Goal: Use online tool/utility: Utilize a website feature to perform a specific function

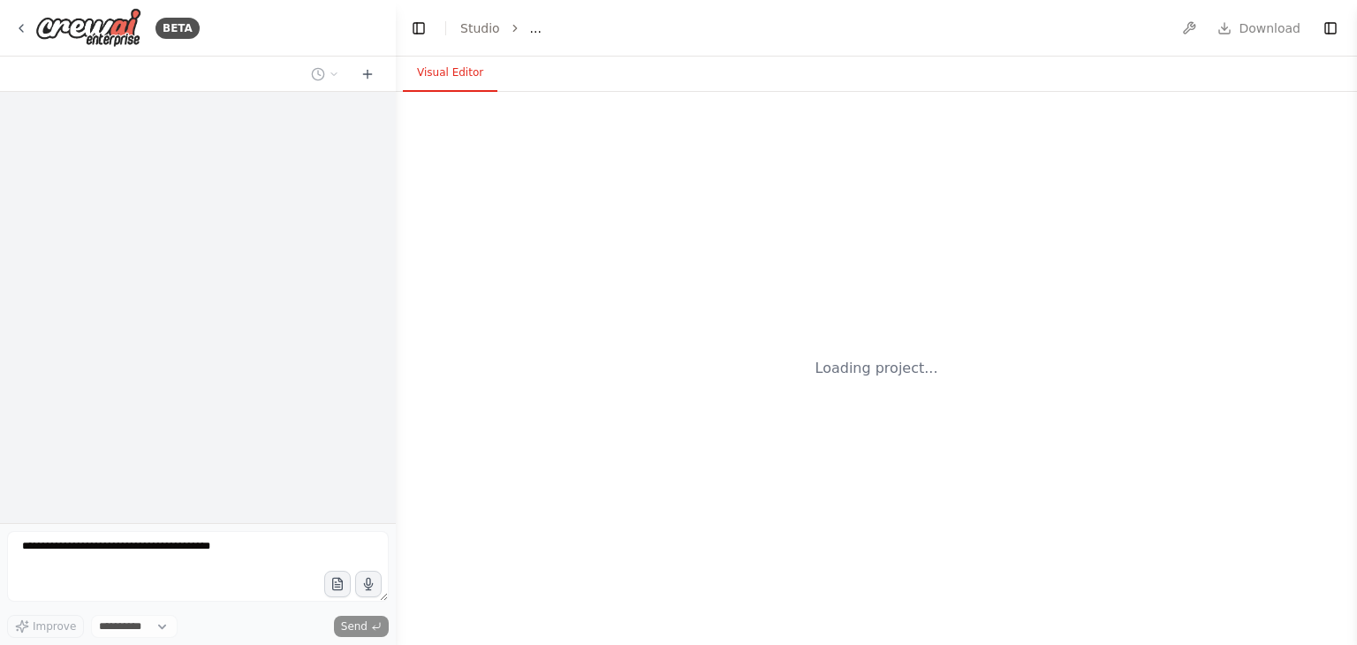
select select "****"
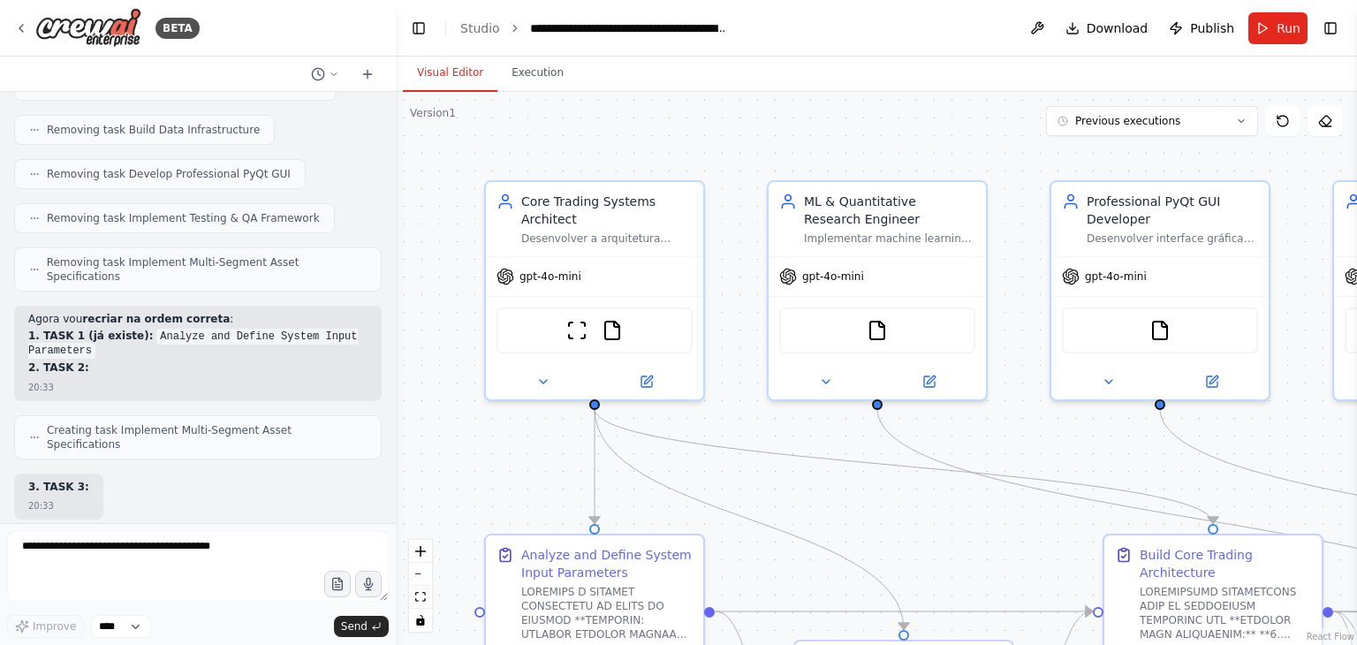
scroll to position [78455, 0]
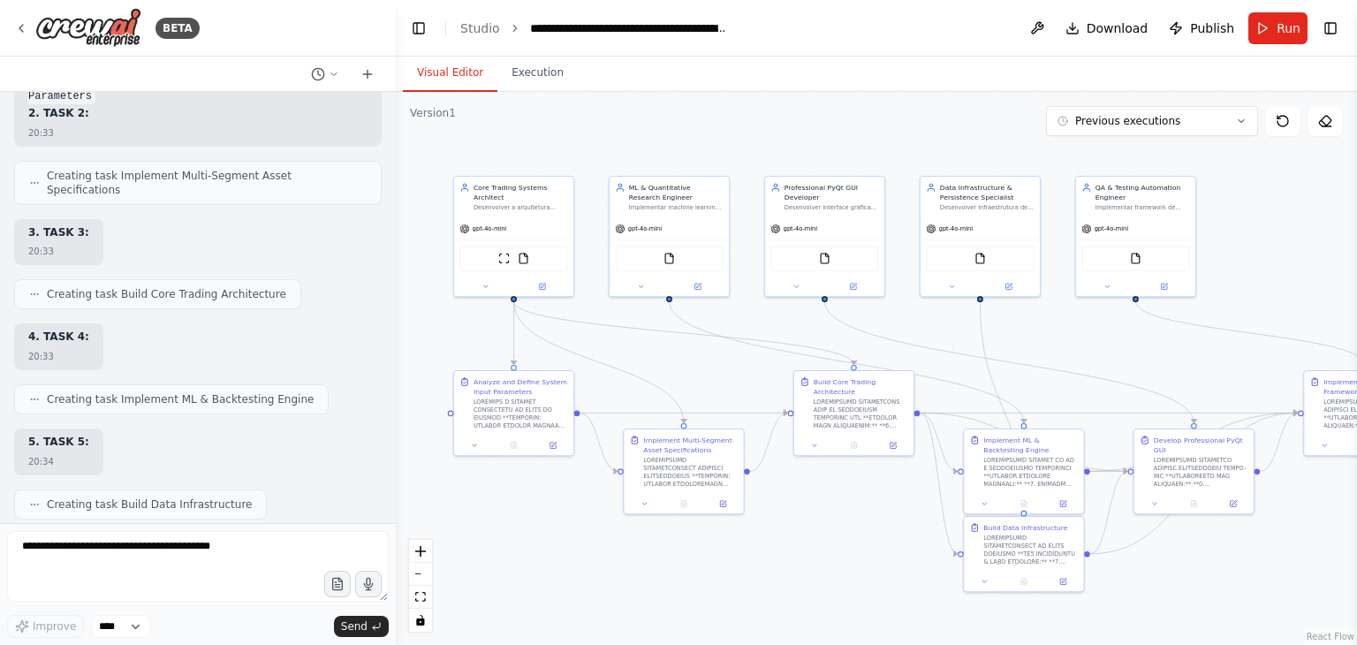
drag, startPoint x: 972, startPoint y: 499, endPoint x: 734, endPoint y: 372, distance: 269.5
click at [734, 372] on div ".deletable-edge-delete-btn { width: 20px; height: 20px; border: 0px solid #ffff…" at bounding box center [876, 368] width 961 height 553
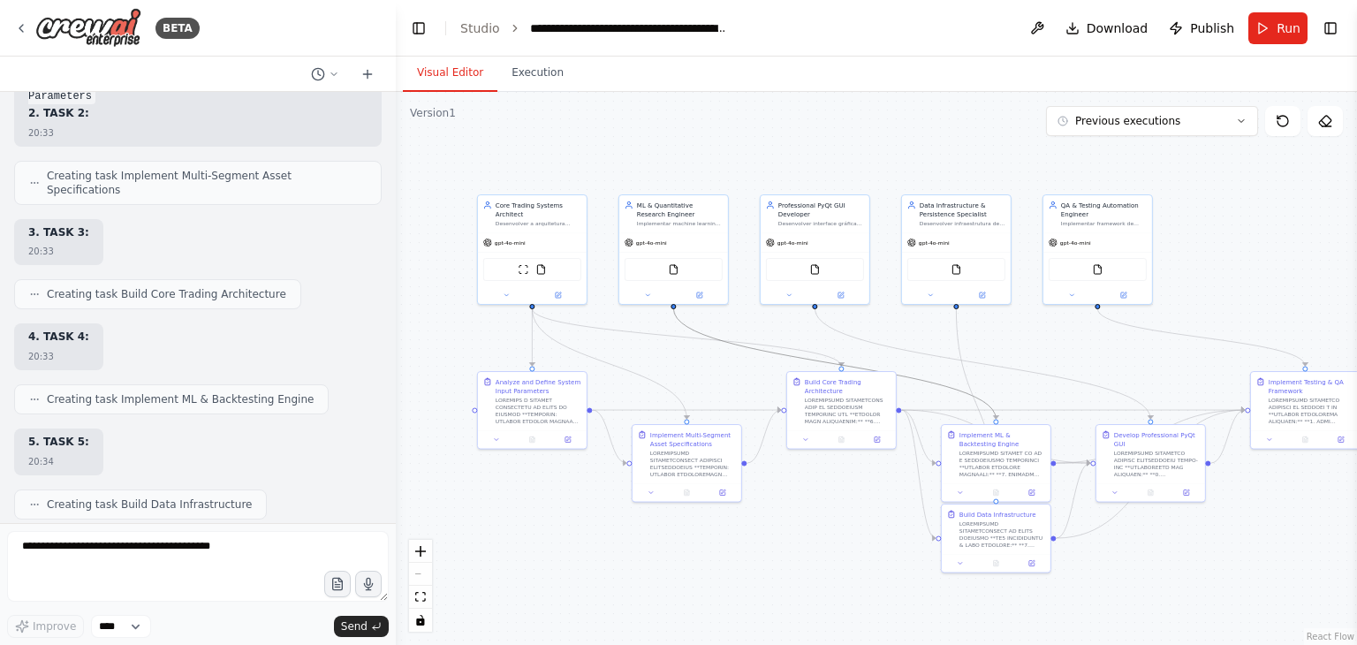
drag, startPoint x: 798, startPoint y: 354, endPoint x: 722, endPoint y: 365, distance: 76.7
click at [722, 365] on div ".deletable-edge-delete-btn { width: 20px; height: 20px; border: 0px solid #ffff…" at bounding box center [876, 368] width 961 height 553
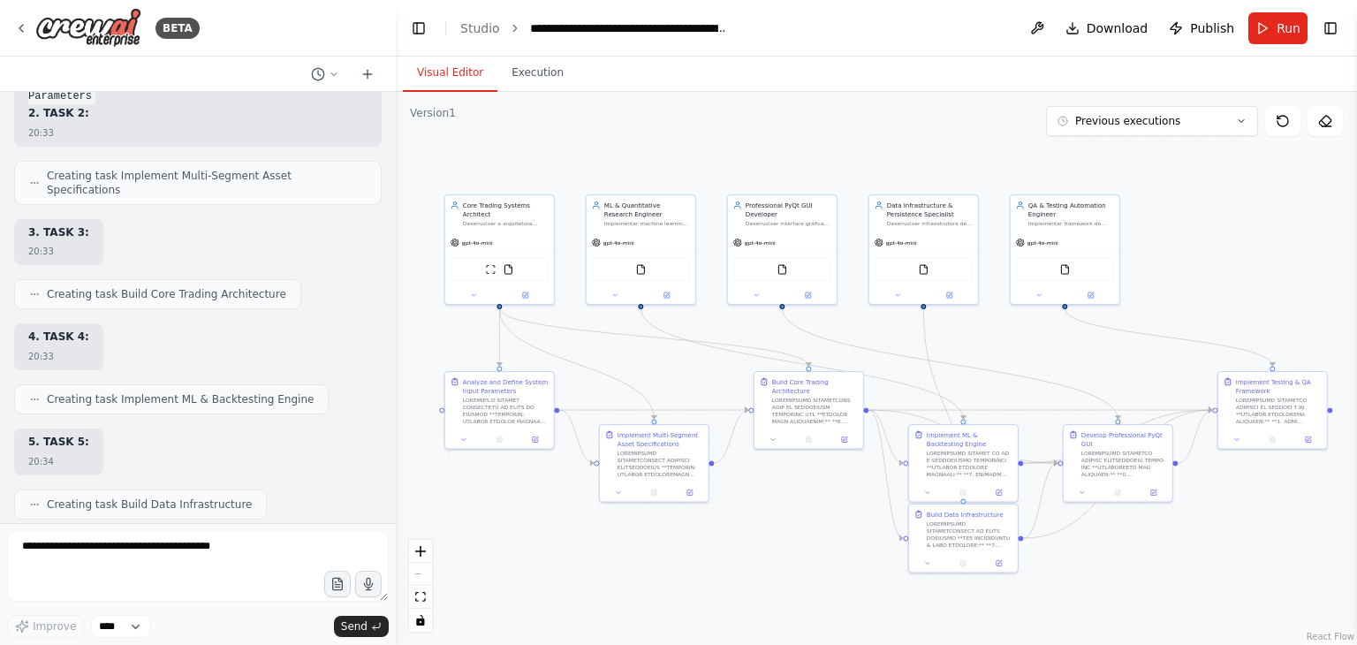
drag, startPoint x: 722, startPoint y: 365, endPoint x: 689, endPoint y: 365, distance: 32.7
click at [689, 365] on div ".deletable-edge-delete-btn { width: 20px; height: 20px; border: 0px solid #ffff…" at bounding box center [876, 368] width 961 height 553
click at [1290, 19] on span "Run" at bounding box center [1288, 28] width 24 height 18
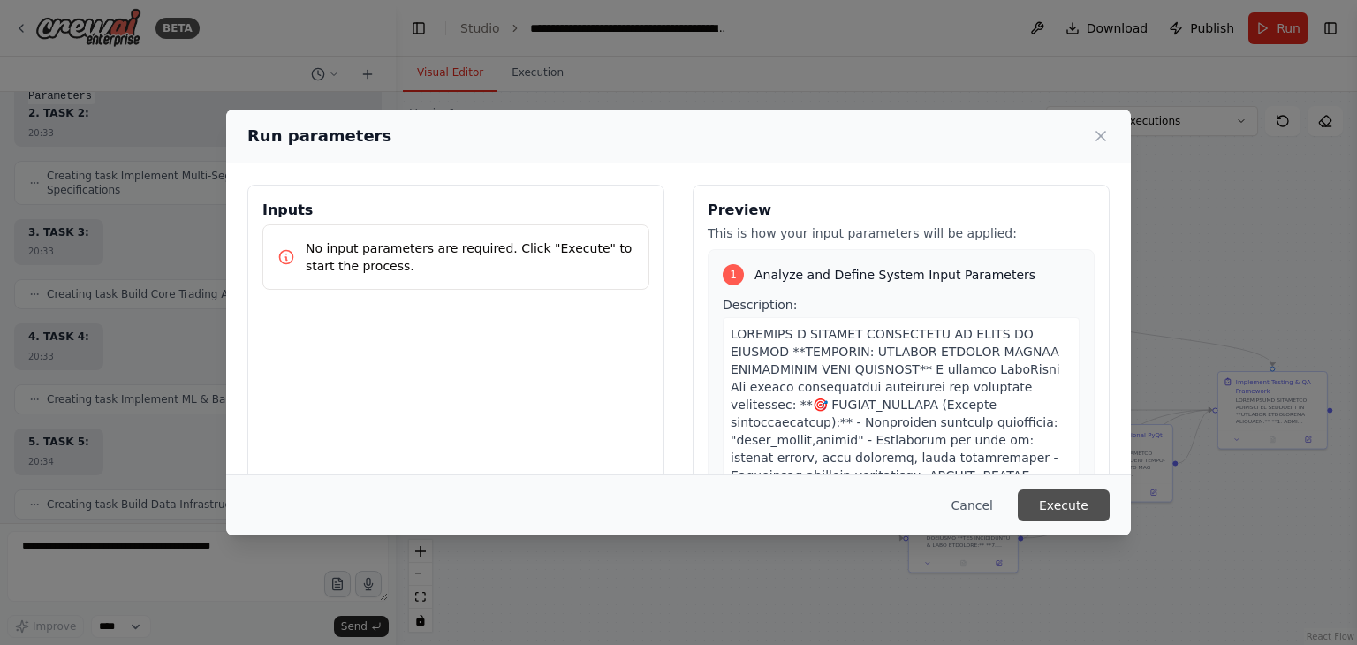
click at [1067, 506] on button "Execute" at bounding box center [1064, 505] width 92 height 32
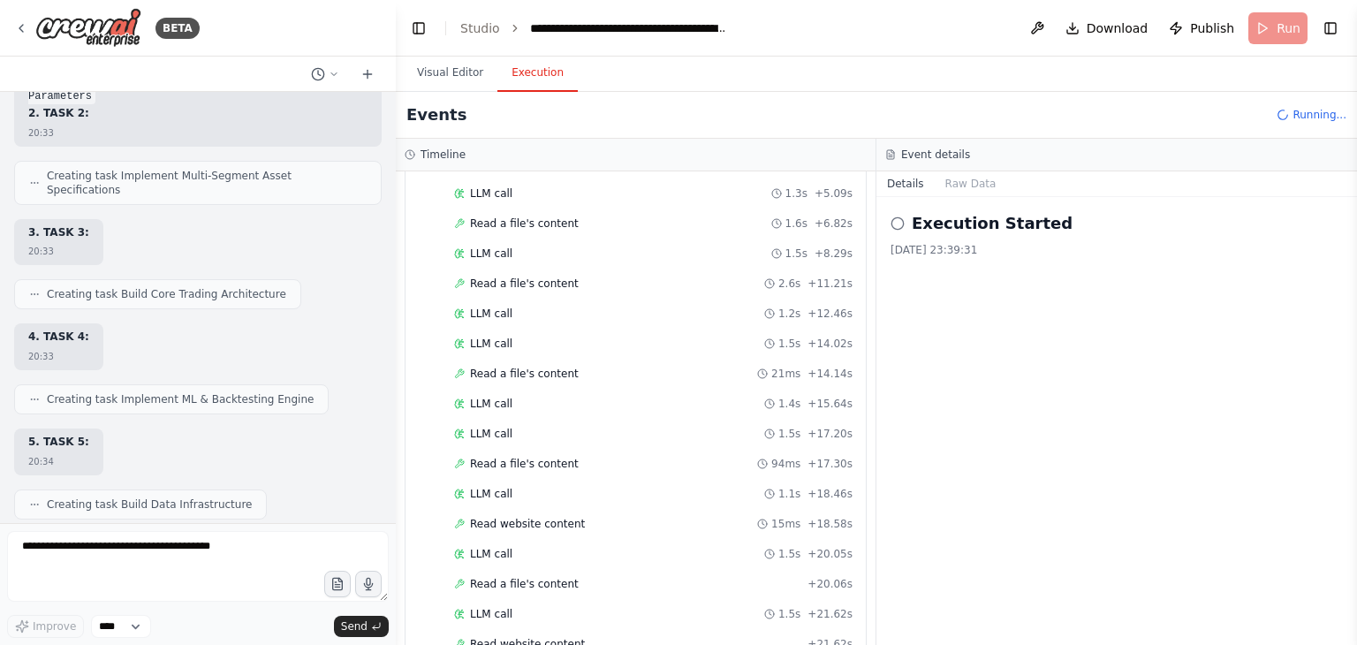
scroll to position [477, 0]
